Goal: Task Accomplishment & Management: Complete application form

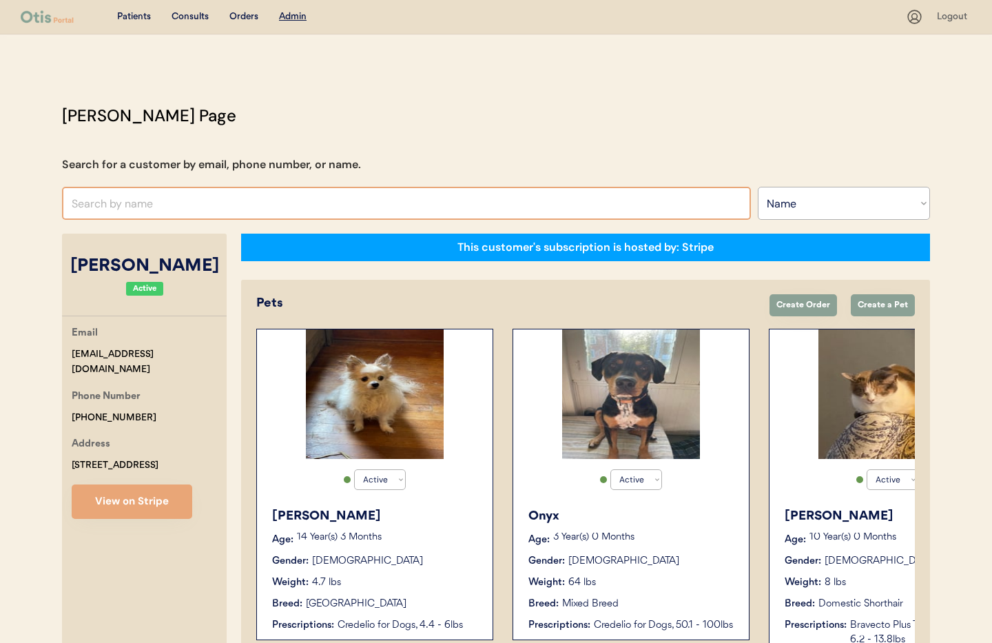
select select ""Name""
select select "true"
click at [167, 200] on input "text" at bounding box center [406, 203] width 689 height 33
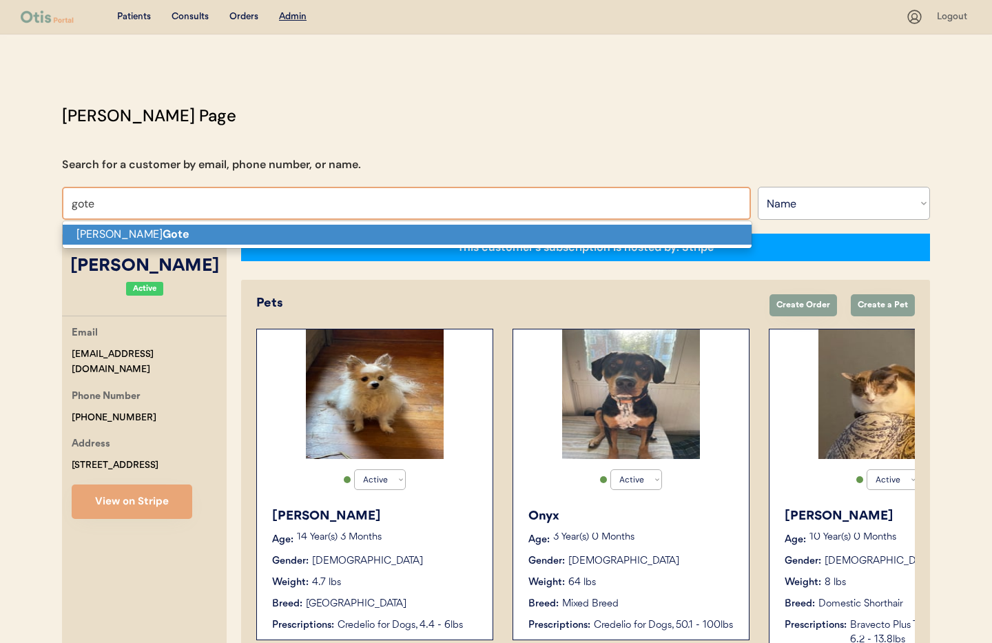
click at [175, 235] on p "Jonelle Gote" at bounding box center [407, 235] width 689 height 20
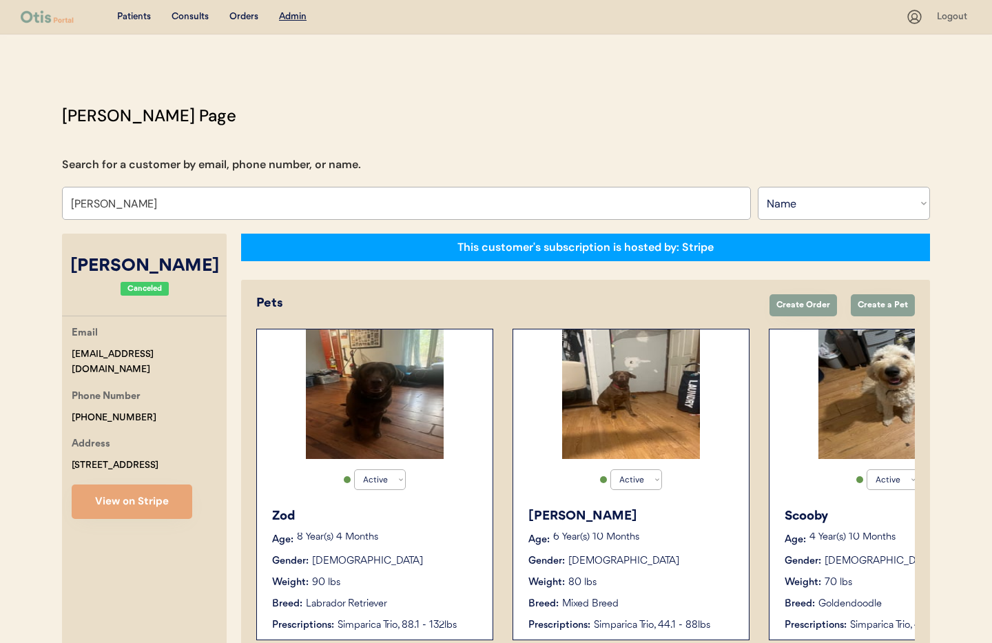
type input "Jonelle Gote"
click at [435, 598] on div "Breed: Labrador Retriever" at bounding box center [375, 604] width 207 height 14
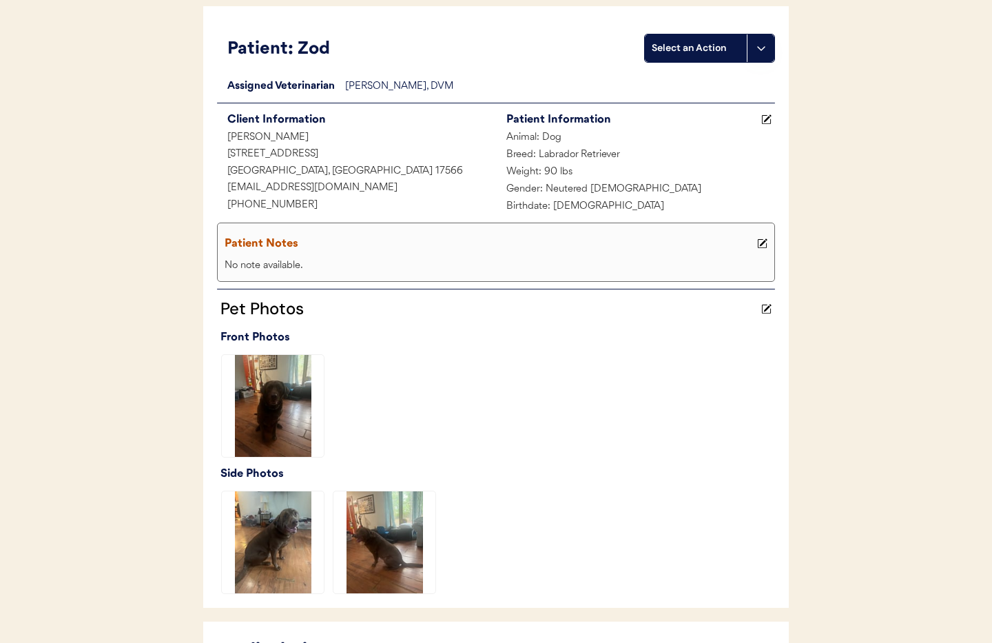
scroll to position [77, 0]
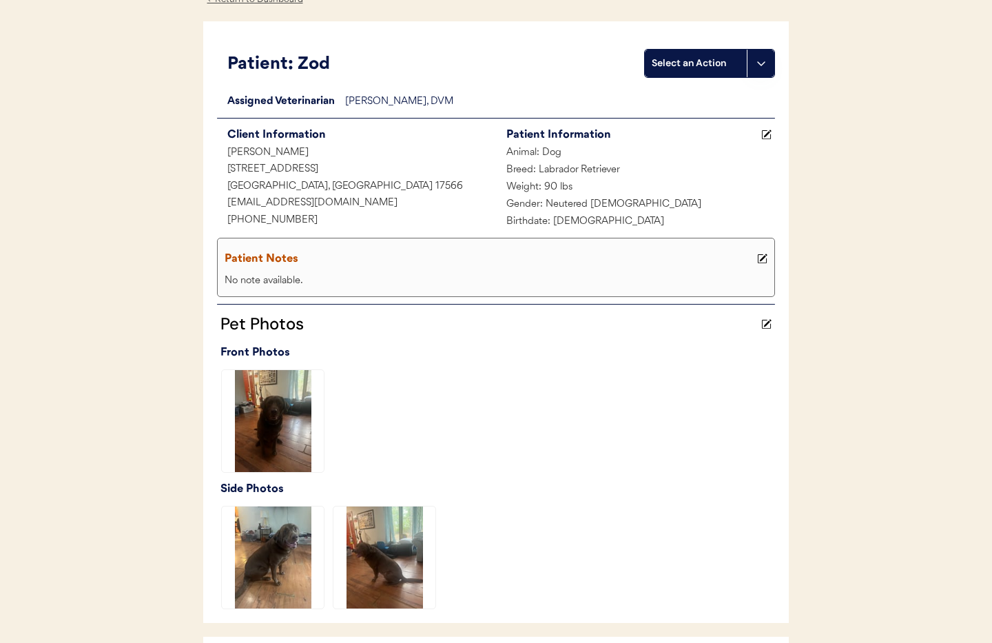
click at [750, 63] on button at bounding box center [761, 64] width 28 height 28
click at [727, 94] on div "Create a consult" at bounding box center [713, 92] width 136 height 28
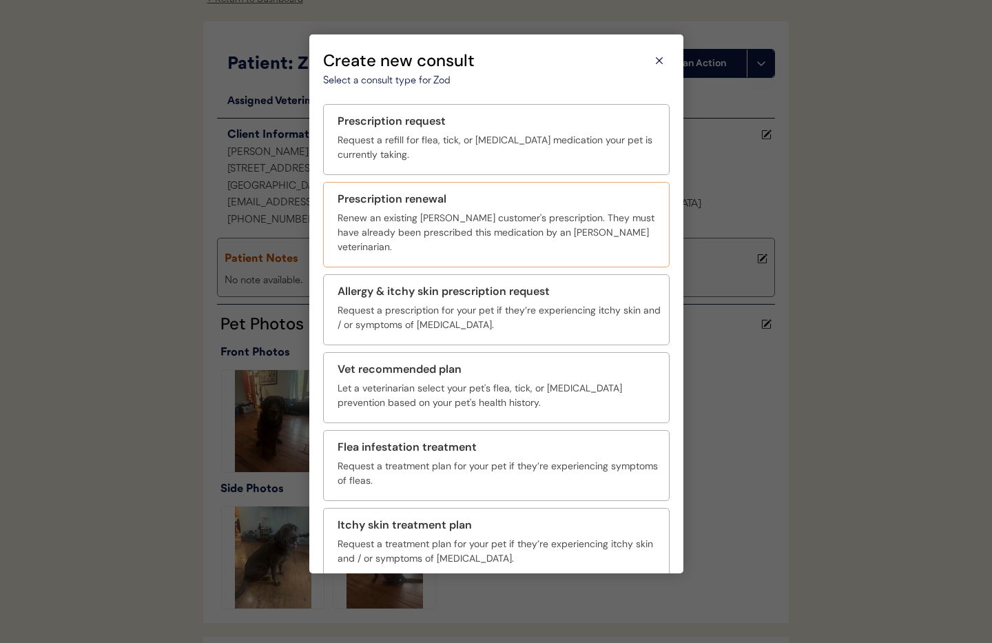
click at [501, 215] on div "Renew an existing Otis customer's prescription. They must have already been pre…" at bounding box center [499, 232] width 323 height 43
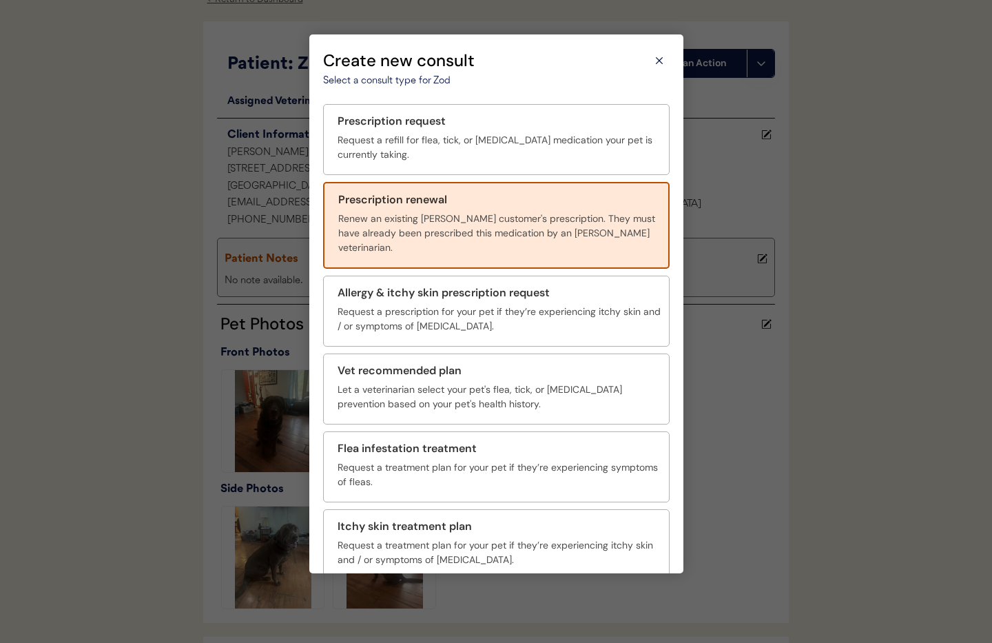
scroll to position [50, 0]
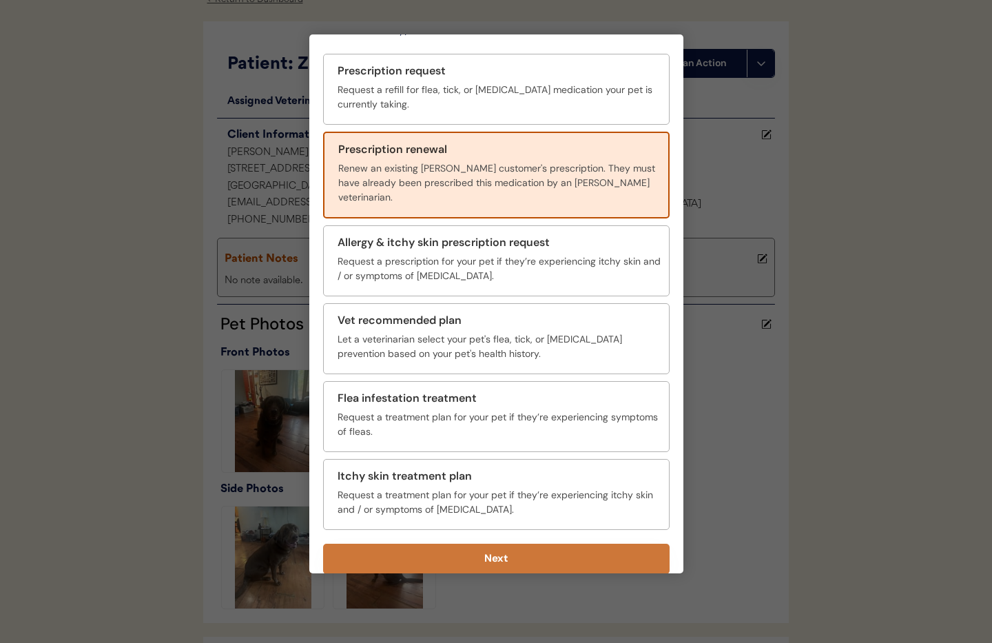
click at [548, 552] on button "Next" at bounding box center [496, 559] width 346 height 30
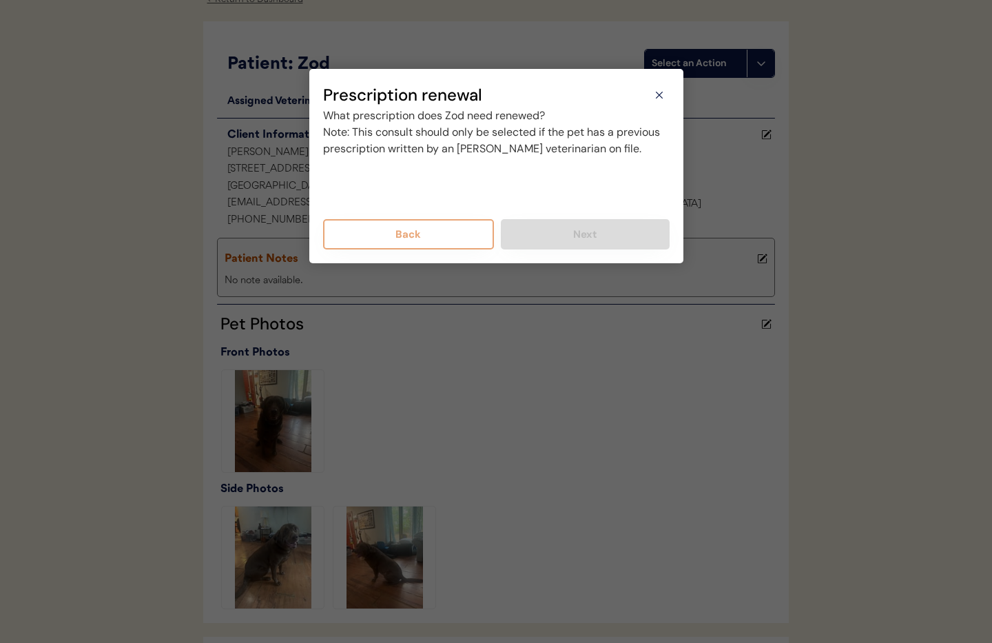
scroll to position [0, 0]
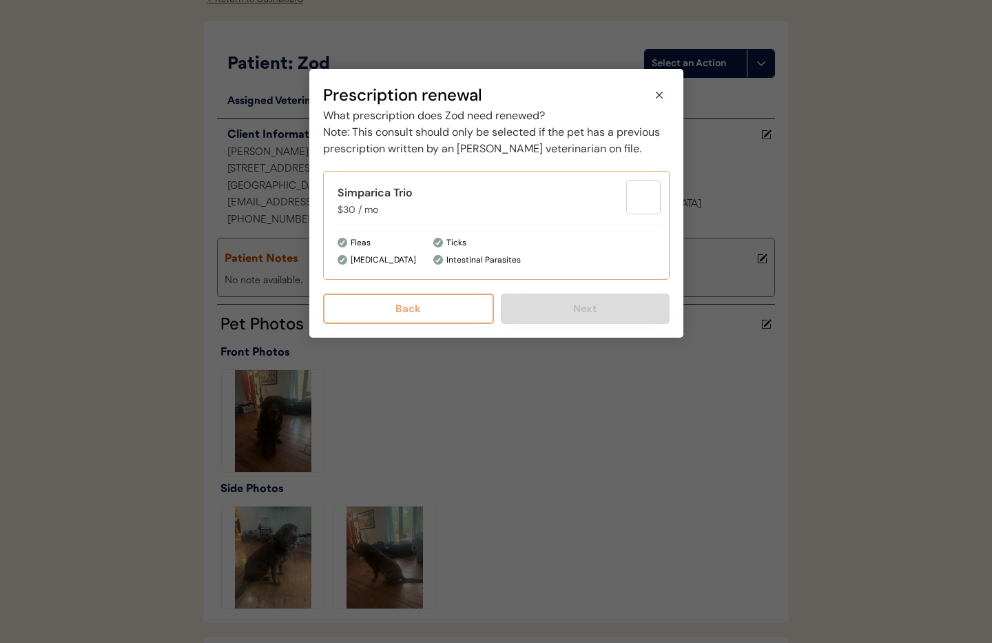
click at [501, 267] on div "Intestinal Parasites" at bounding box center [483, 260] width 74 height 14
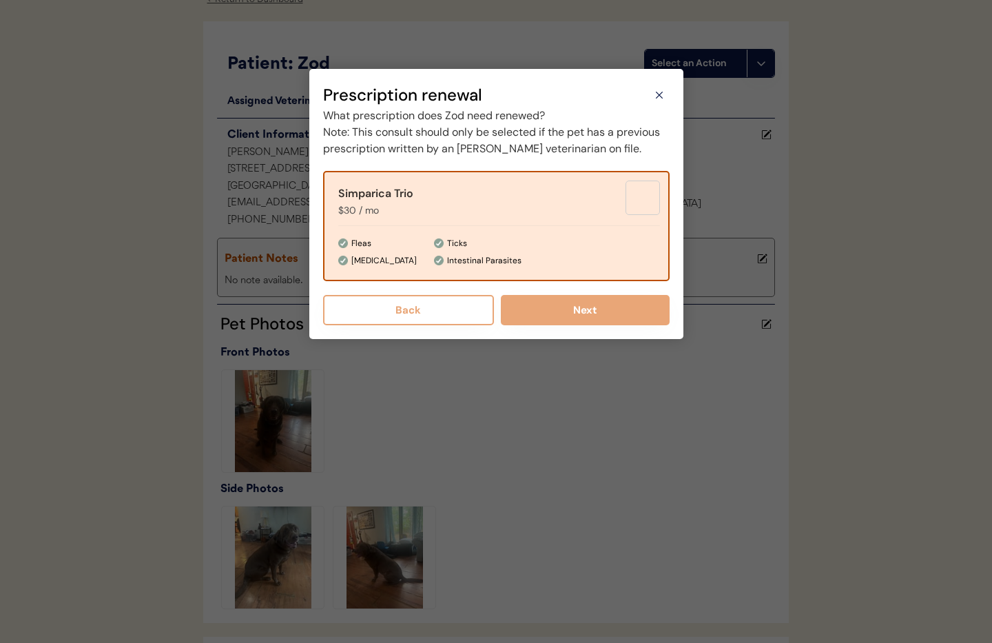
click at [596, 325] on button "Next" at bounding box center [585, 310] width 169 height 30
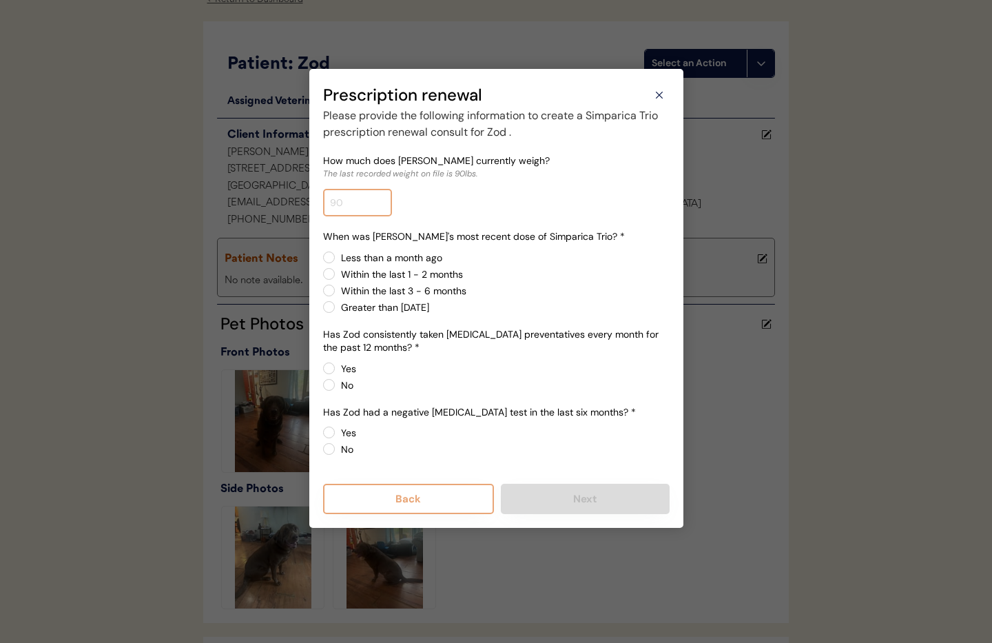
click at [362, 204] on input "input" at bounding box center [357, 203] width 69 height 28
type input "105.0"
click at [586, 287] on label "Within the last 3 - 6 months" at bounding box center [503, 291] width 333 height 10
click at [322, 262] on input "Within the last 3 - 6 months" at bounding box center [317, 257] width 9 height 9
radio input "true"
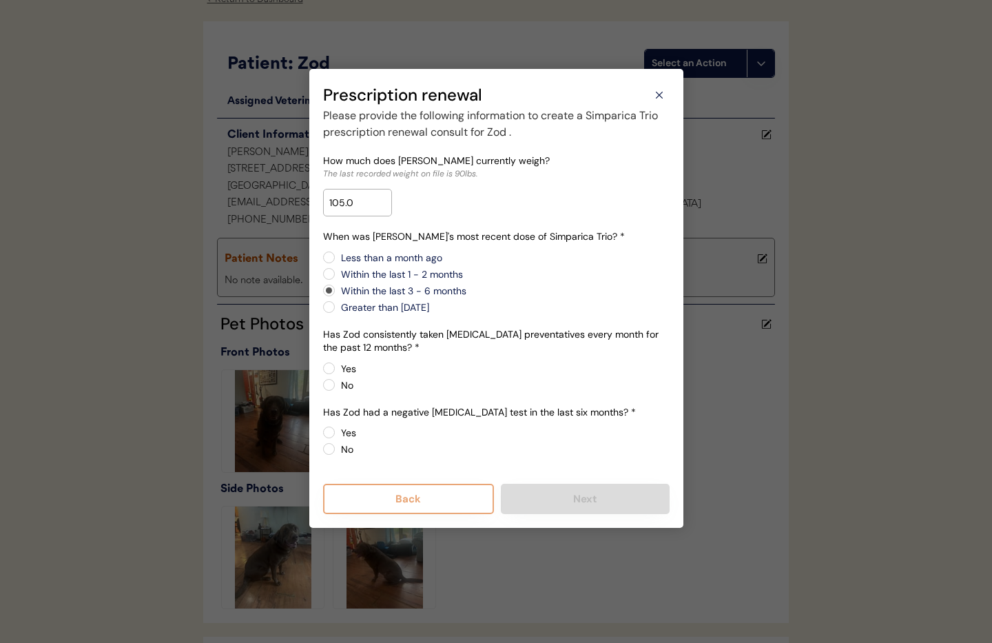
click at [337, 257] on label "Less than a month ago" at bounding box center [503, 258] width 333 height 10
click at [322, 257] on input "Less than a month ago" at bounding box center [317, 257] width 9 height 9
radio input "true"
click at [337, 370] on label "Yes" at bounding box center [503, 369] width 333 height 10
click at [322, 370] on input "Yes" at bounding box center [317, 368] width 9 height 9
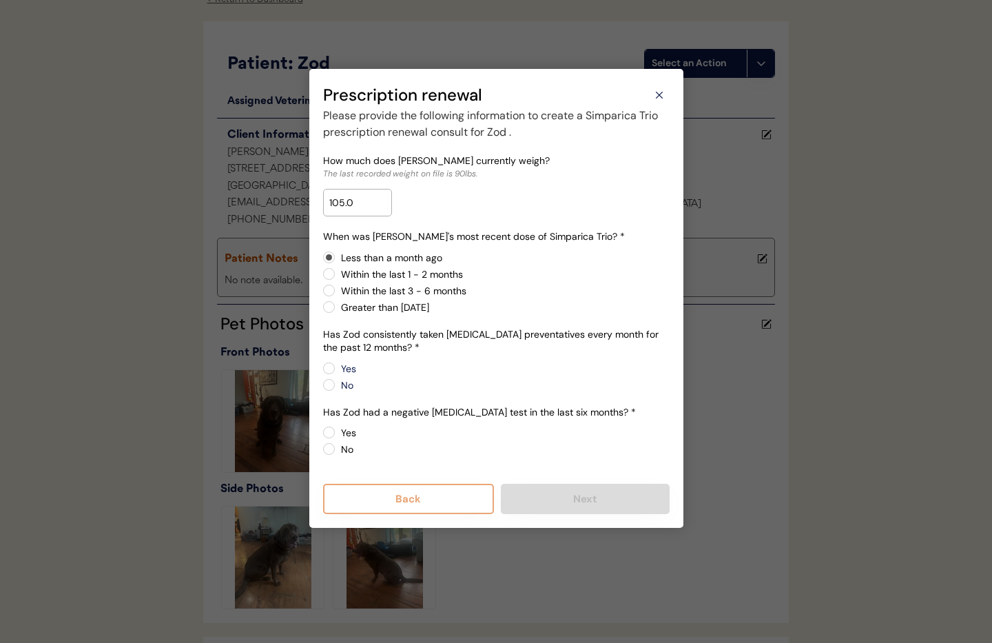
radio input "true"
click at [337, 450] on label "No" at bounding box center [503, 449] width 333 height 10
click at [322, 437] on input "No" at bounding box center [317, 432] width 9 height 9
radio input "true"
click at [573, 504] on button "Next" at bounding box center [585, 499] width 169 height 30
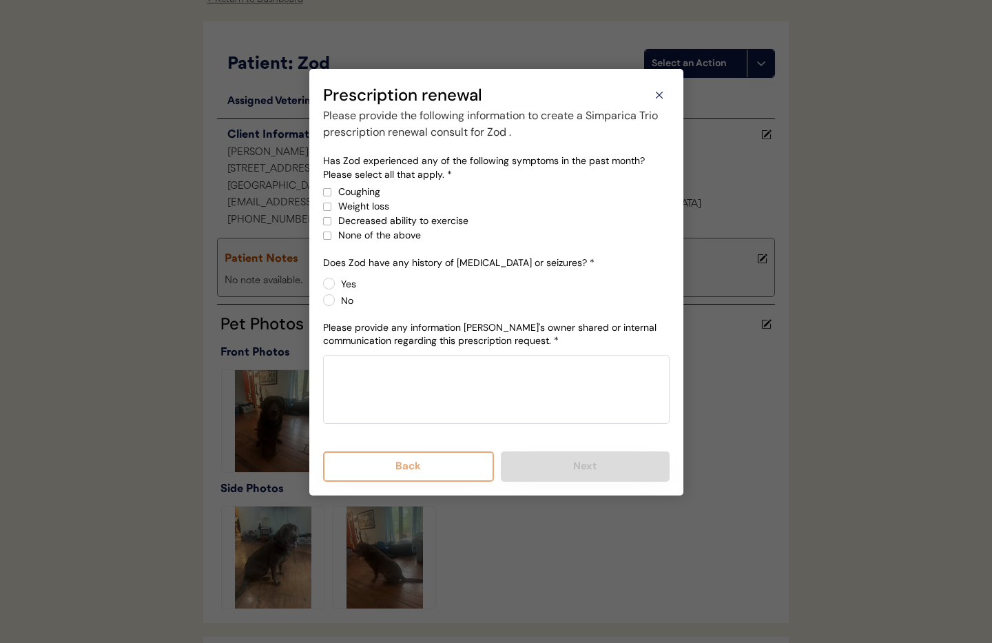
drag, startPoint x: 325, startPoint y: 237, endPoint x: 333, endPoint y: 238, distance: 8.3
click at [325, 238] on div at bounding box center [327, 235] width 7 height 7
click at [337, 304] on label "No" at bounding box center [503, 301] width 333 height 10
click at [322, 288] on input "No" at bounding box center [317, 283] width 9 height 9
radio input "true"
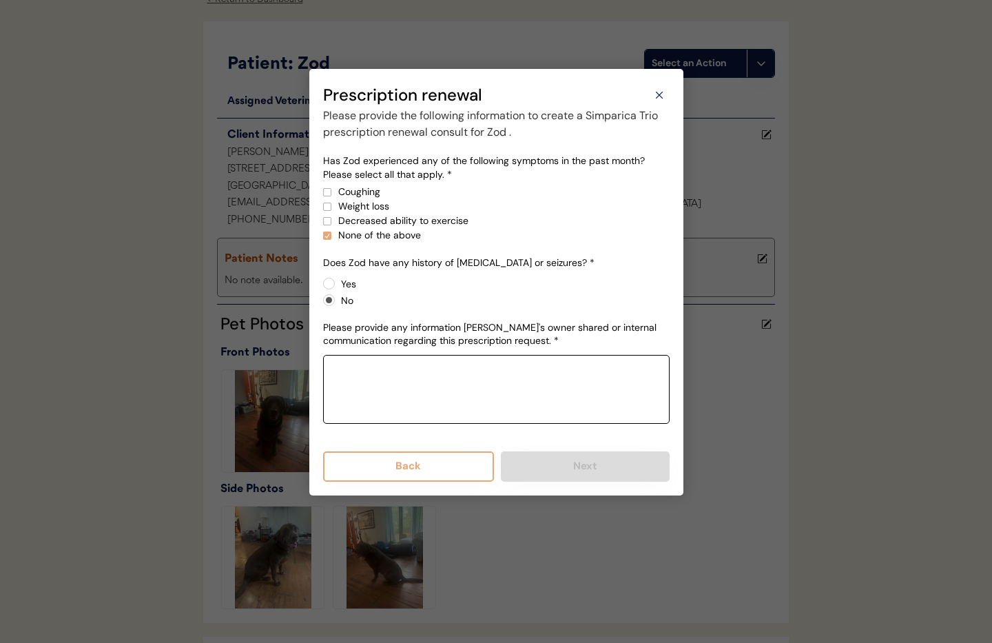
click at [360, 384] on textarea at bounding box center [496, 389] width 346 height 69
paste textarea "Zod weighs 105 lbs. No history of seizures. Last dose of Simpirica was Sep 1 Ha…"
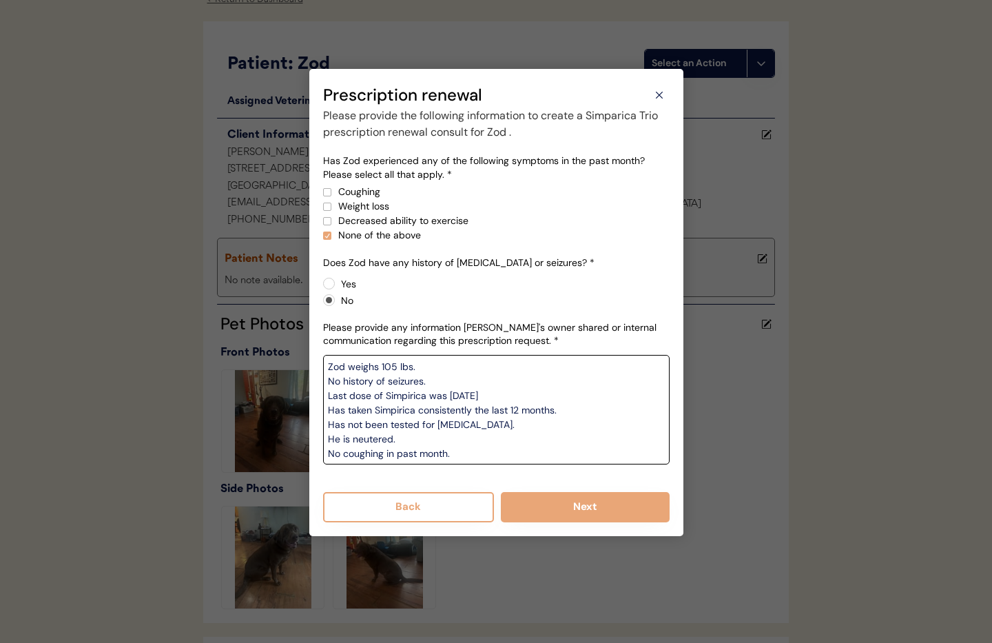
click at [488, 455] on textarea "Zod weighs 105 lbs. No history of seizures. Last dose of Simpirica was Sep 1 Ha…" at bounding box center [496, 410] width 346 height 110
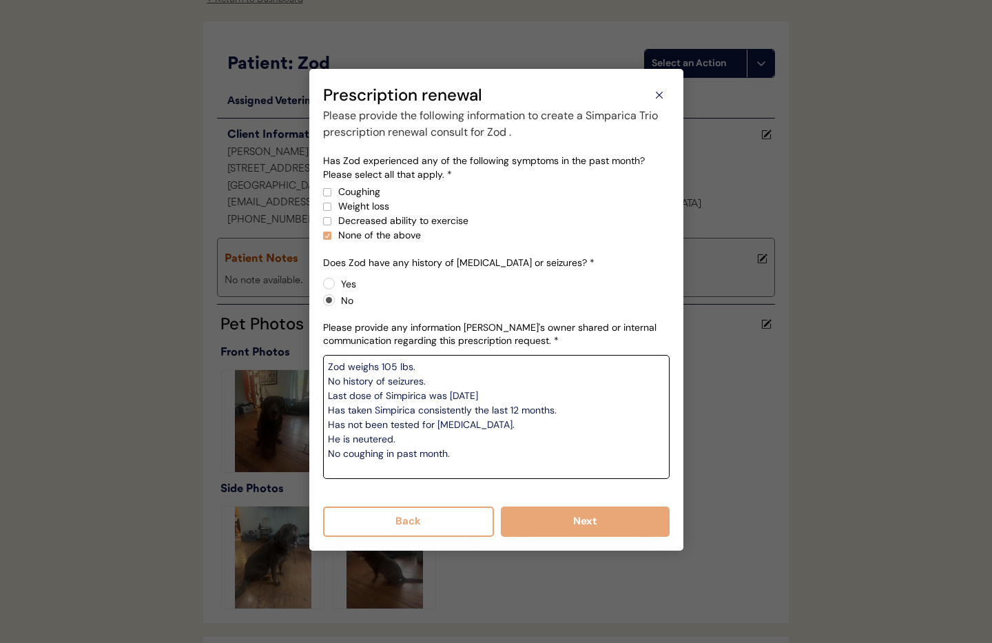
paste textarea "No weight loss or decreased mobility in past month either."
drag, startPoint x: 449, startPoint y: 453, endPoint x: 486, endPoint y: 460, distance: 37.8
click at [454, 453] on textarea "Zod weighs 105 lbs. No history of seizures. Last dose of Simpirica was Sep 1 Ha…" at bounding box center [496, 417] width 346 height 124
click at [449, 454] on textarea "Zod weighs 105 lbs. No history of seizures. Last dose of Simpirica was Sep 1 Ha…" at bounding box center [496, 417] width 346 height 124
type textarea "Zod weighs 105 lbs. No history of seizures. Last dose of Simpirica was Sep 1 Ha…"
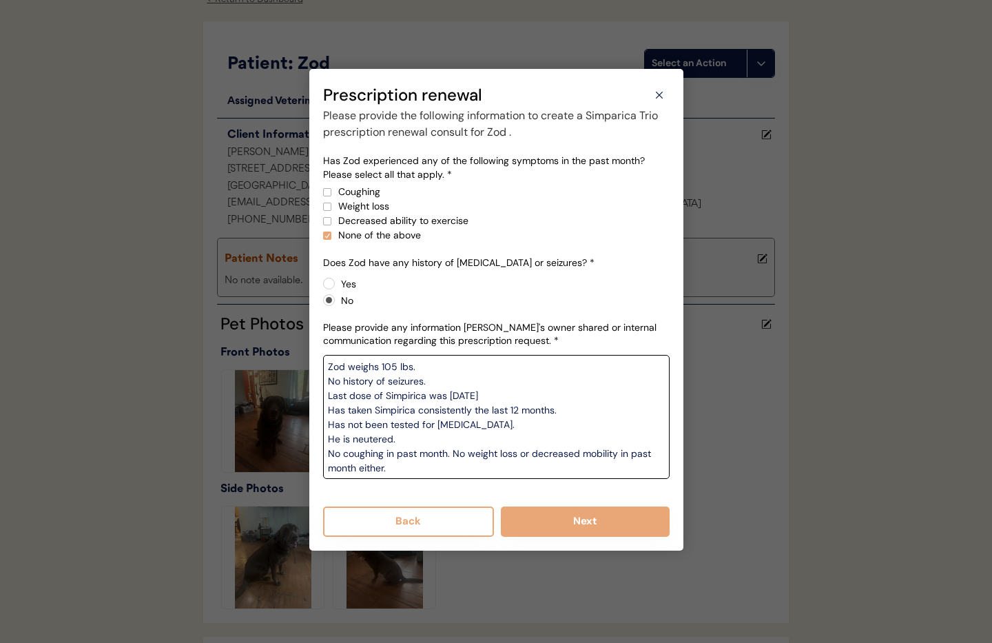
drag, startPoint x: 442, startPoint y: 490, endPoint x: 464, endPoint y: 493, distance: 22.2
click at [442, 490] on div "Has Zod experienced any of the following symptoms in the past month? Please sel…" at bounding box center [496, 323] width 346 height 338
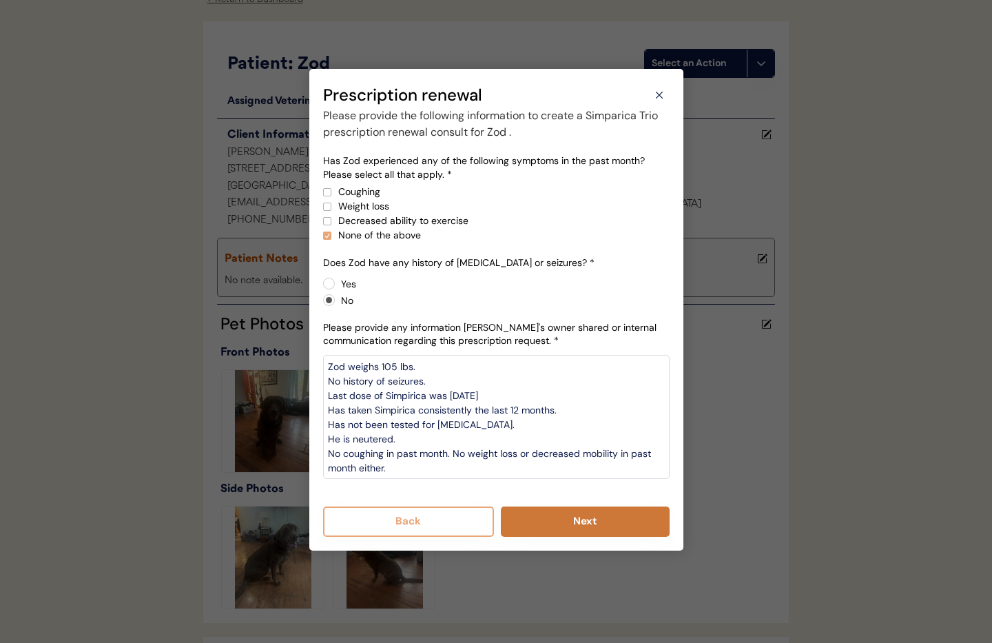
click at [611, 523] on button "Next" at bounding box center [585, 521] width 169 height 30
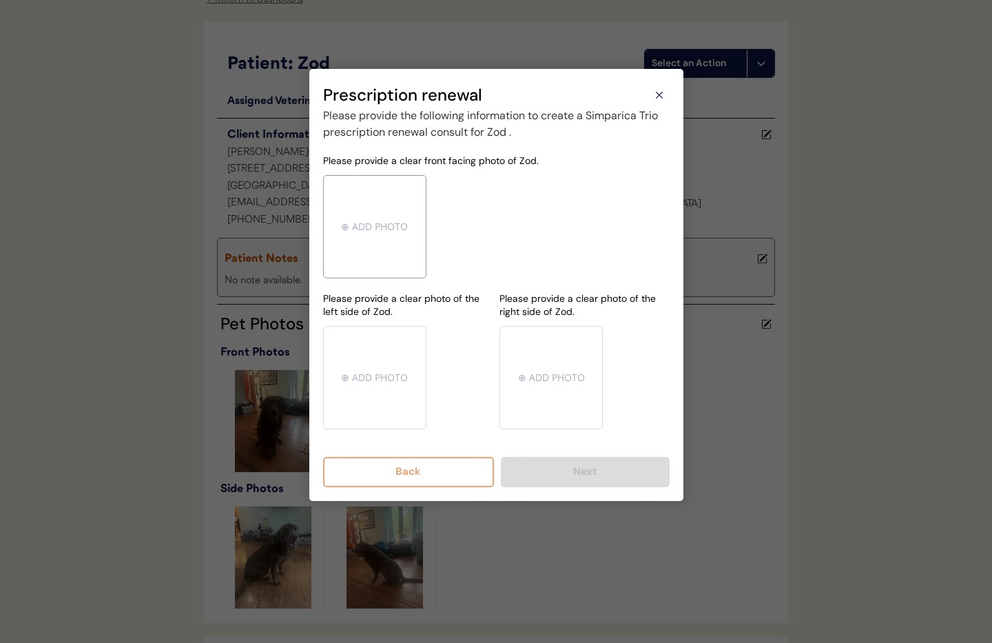
click at [381, 234] on input "file" at bounding box center [375, 227] width 102 height 102
type input "C:\fakepath\IMG_5047-9fb2c452-01b8-46c5-b2ee-1babd3b9b285.jpeg"
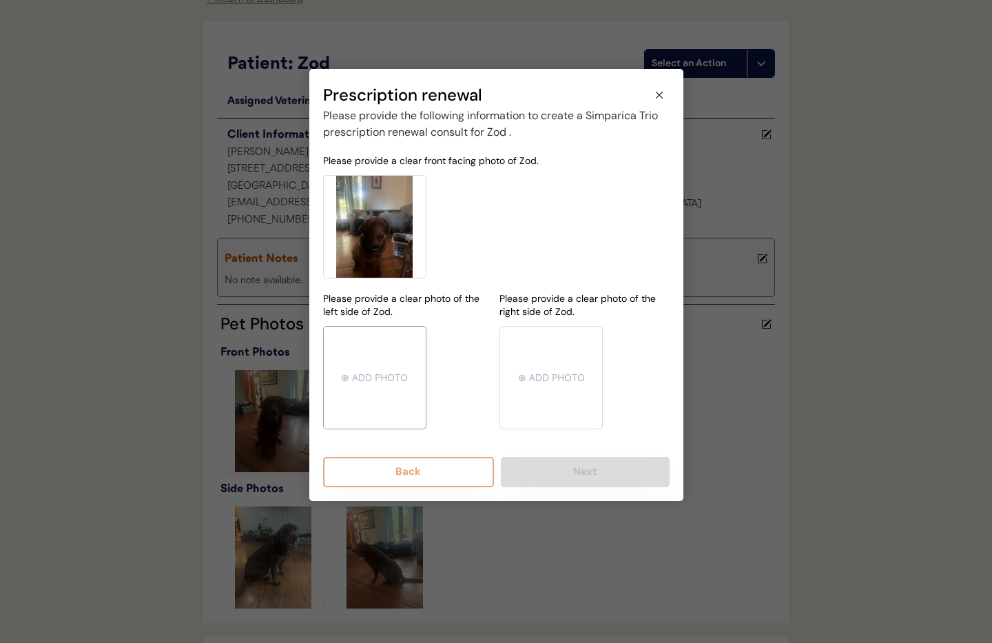
click at [364, 374] on input "file" at bounding box center [375, 378] width 102 height 102
type input "C:\fakepath\IMG_5051-59488b3e-fca6-44b7-bcf5-f27c600681ad.jpeg"
click at [541, 373] on input "file" at bounding box center [551, 378] width 102 height 102
type input "C:\fakepath\IMG_5052-468a545e-46c0-4840-8c3d-ed9a9133a0fd.jpeg"
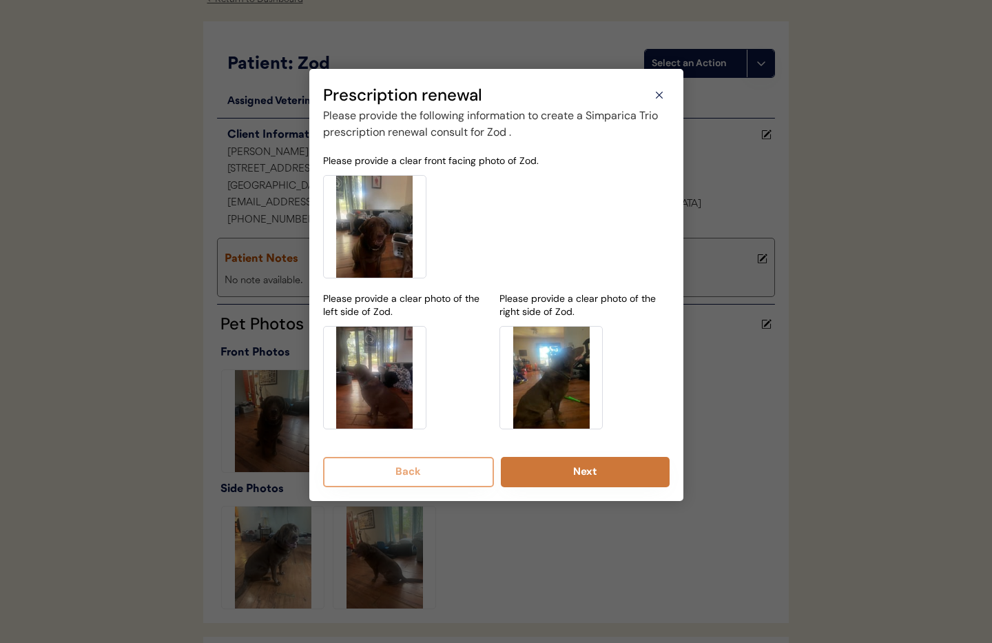
click at [586, 467] on button "Next" at bounding box center [585, 472] width 169 height 30
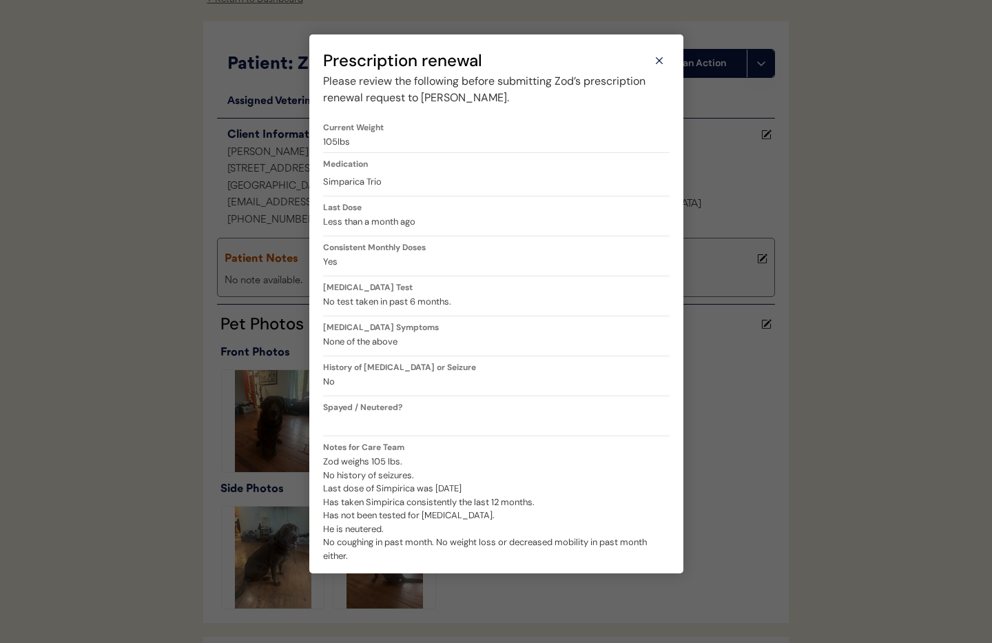
scroll to position [401, 0]
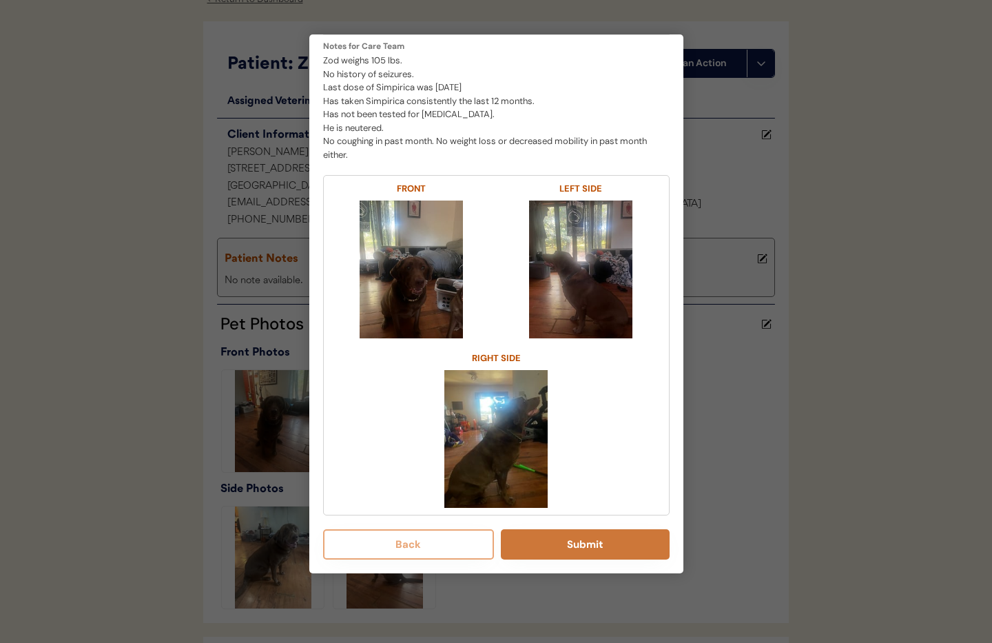
click at [607, 552] on button "Submit" at bounding box center [585, 544] width 169 height 30
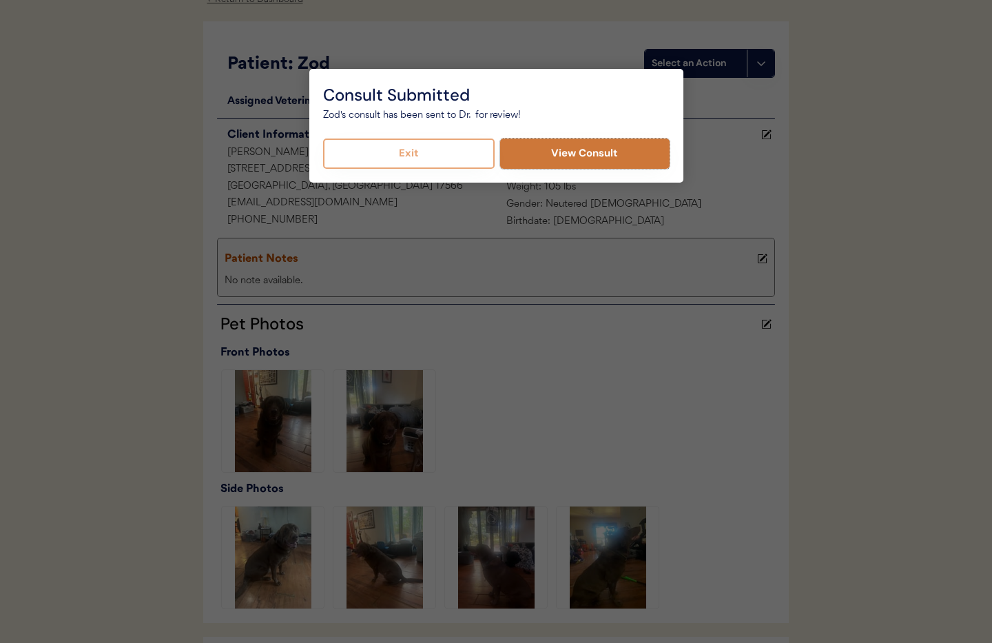
click at [577, 148] on button "View Consult" at bounding box center [584, 153] width 169 height 30
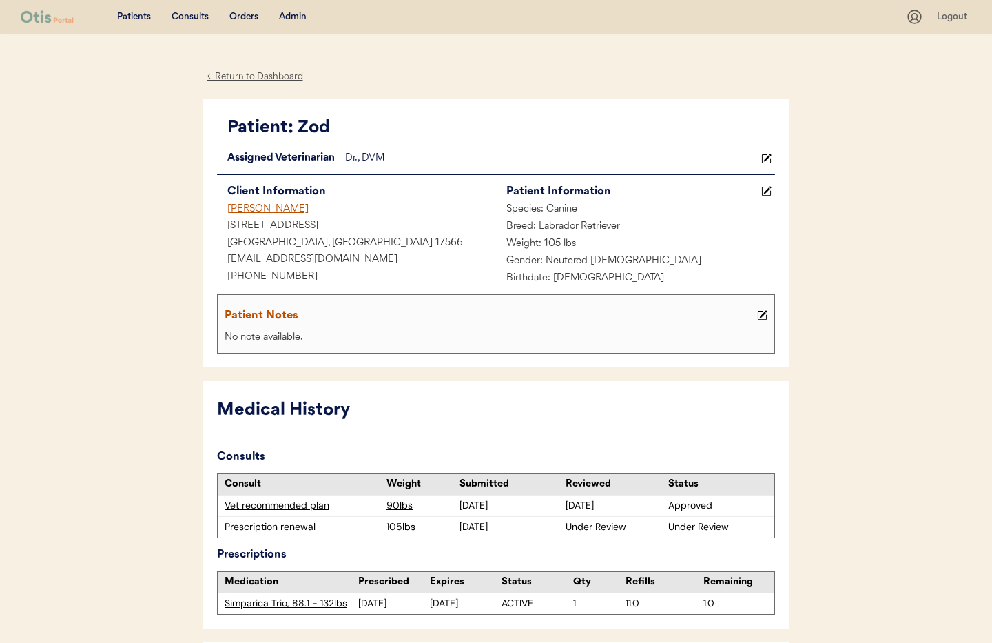
click at [293, 19] on div "Admin" at bounding box center [293, 17] width 28 height 14
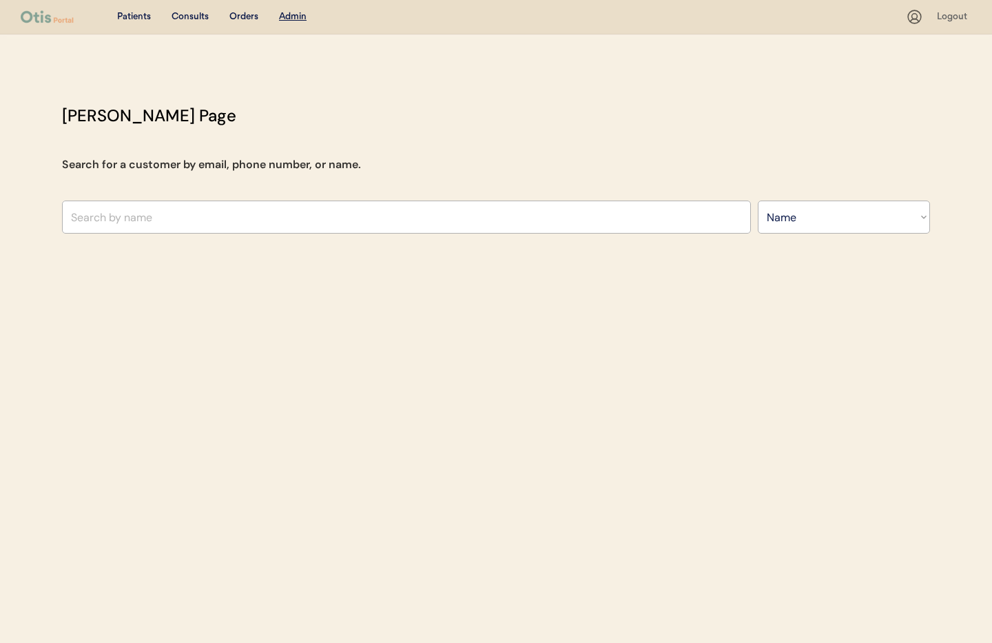
select select ""Name""
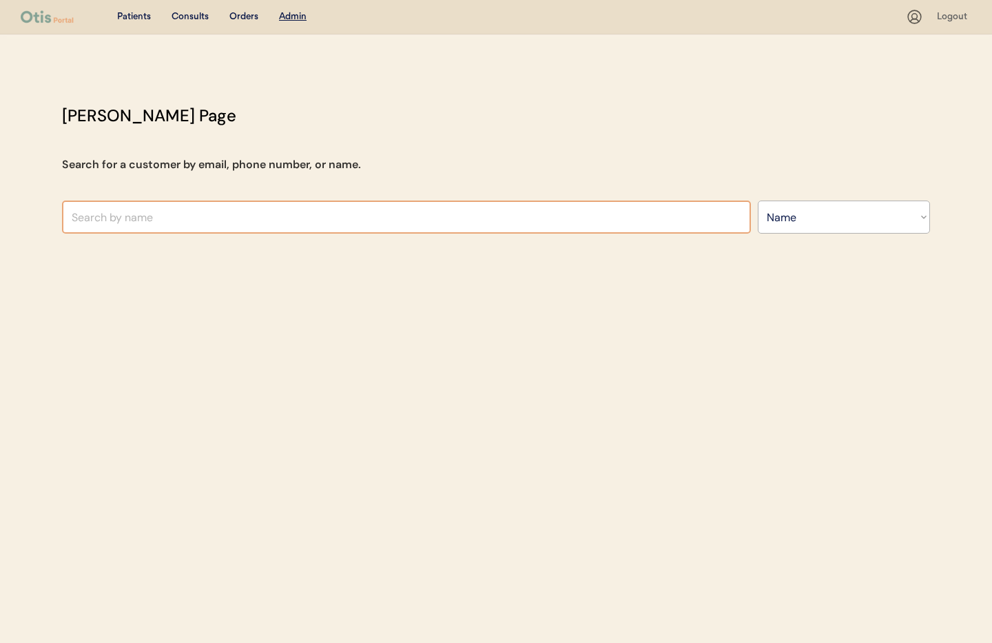
click at [197, 213] on input "text" at bounding box center [406, 216] width 689 height 33
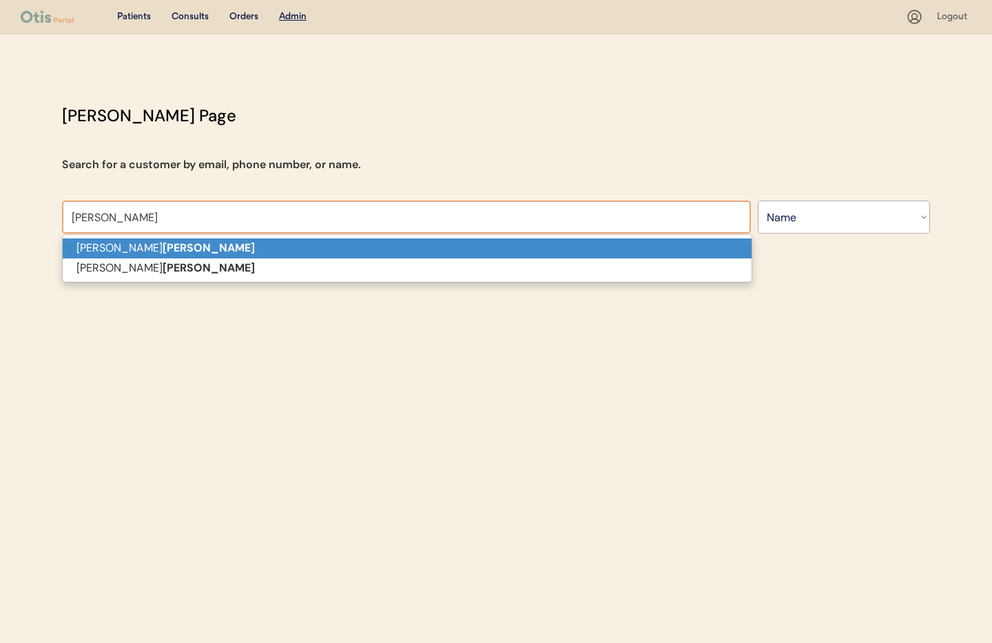
click at [180, 243] on p "Aaron Wolfe" at bounding box center [407, 248] width 689 height 20
type input "Aaron Wolfe"
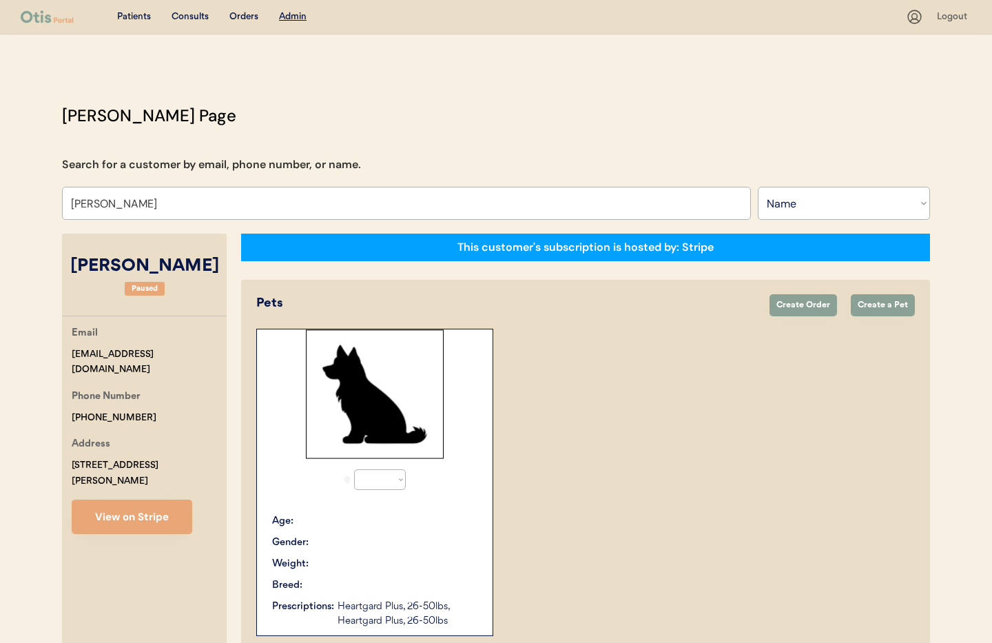
select select "true"
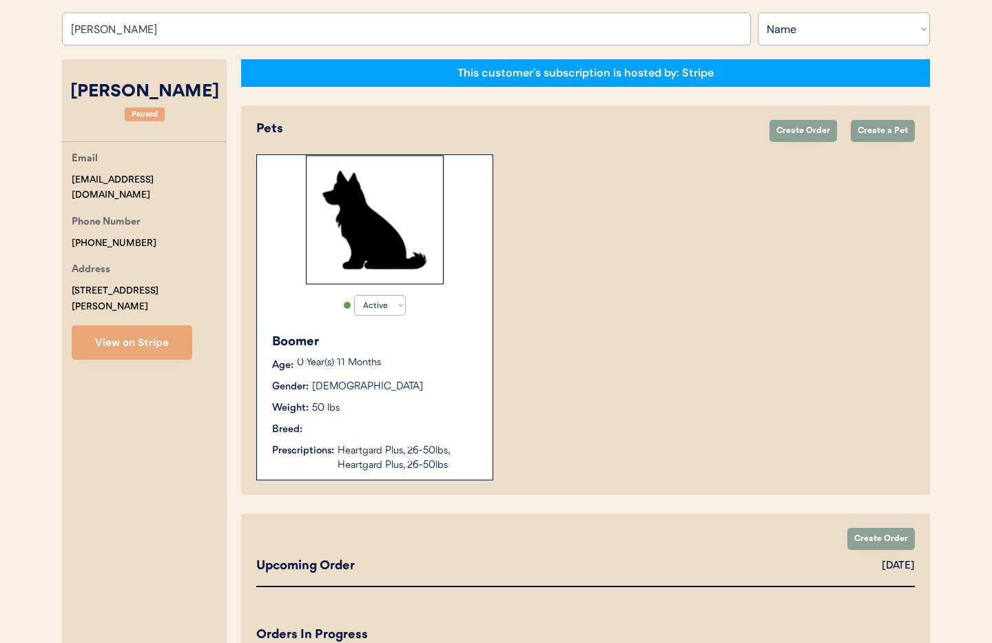
scroll to position [201, 0]
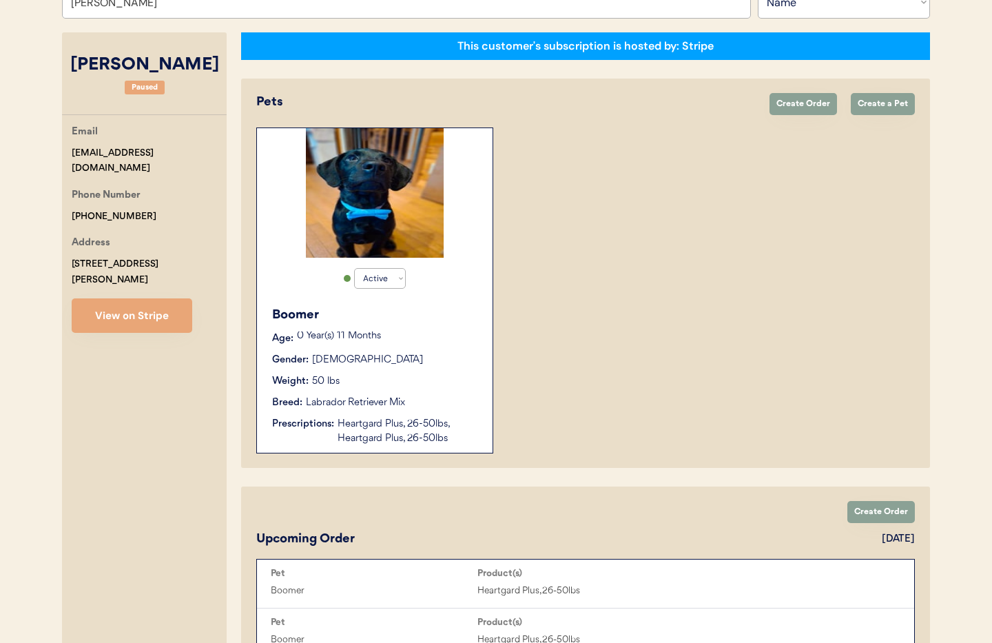
type input "Aaron Wolfe"
click at [434, 374] on div "Weight: 50 lbs" at bounding box center [375, 381] width 207 height 14
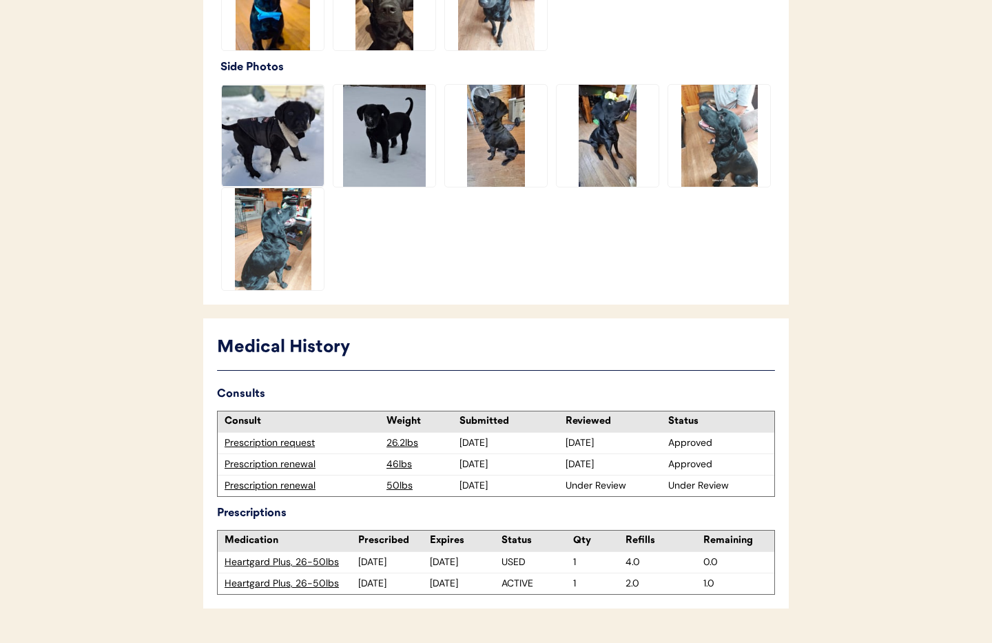
scroll to position [550, 0]
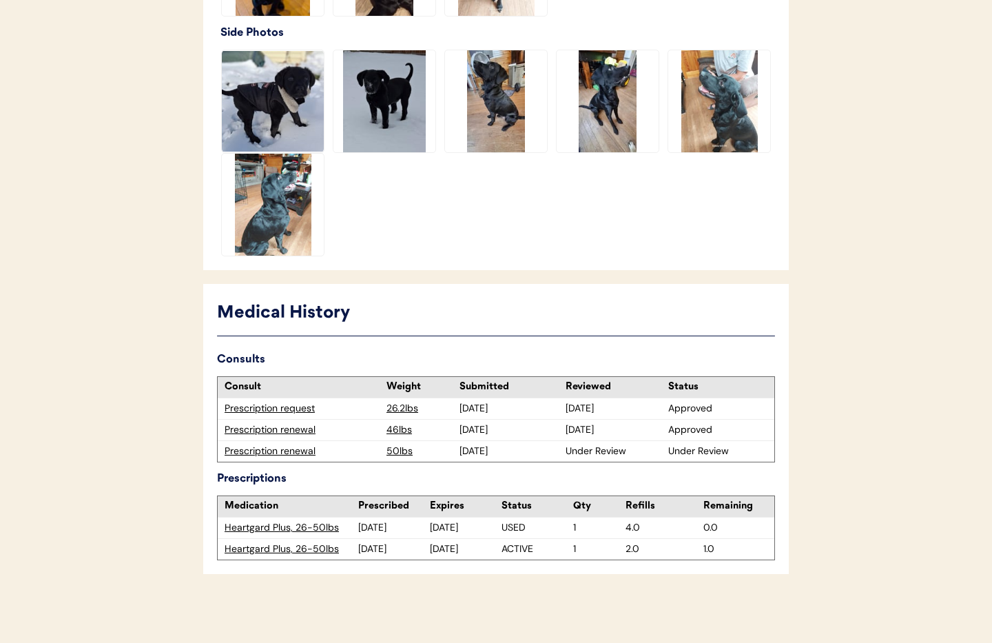
click at [278, 453] on div "Prescription renewal" at bounding box center [302, 451] width 155 height 14
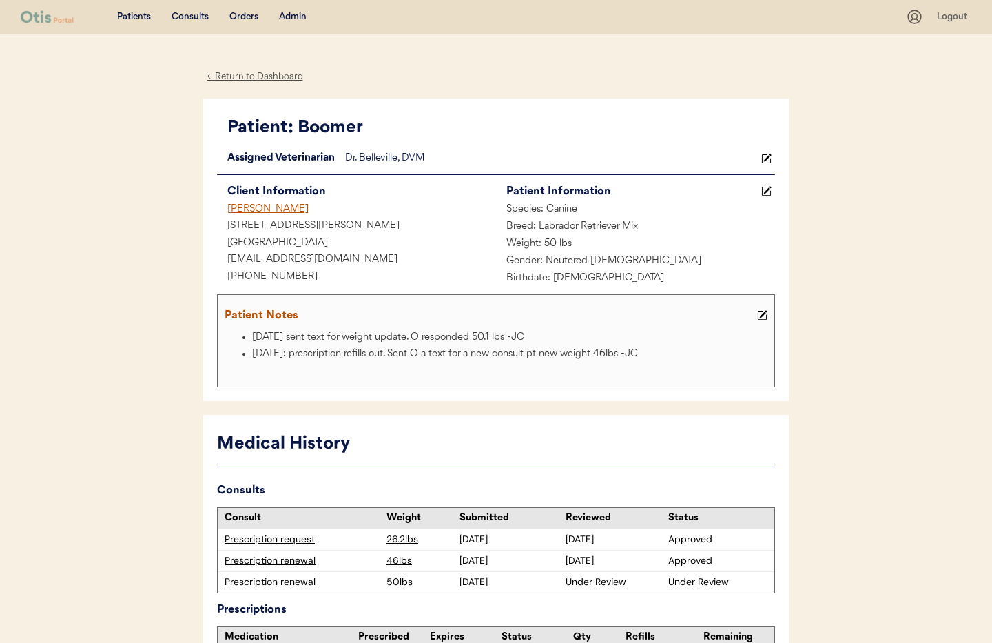
click at [254, 78] on div "← Return to Dashboard" at bounding box center [254, 77] width 103 height 16
